Goal: Information Seeking & Learning: Learn about a topic

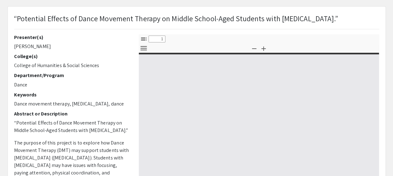
select select "custom"
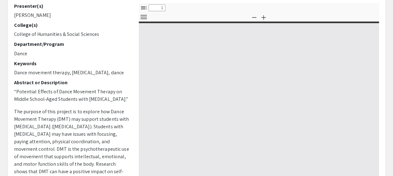
type input "0"
select select "custom"
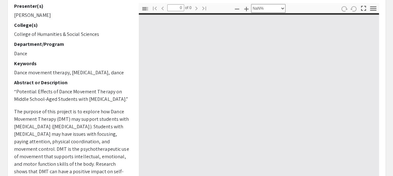
type input "1"
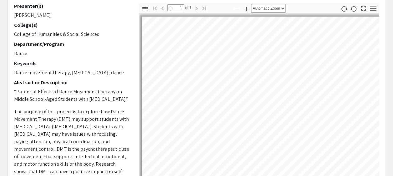
select select "auto"
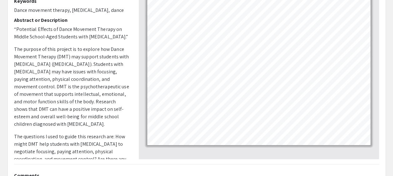
scroll to position [31, 0]
